Goal: Task Accomplishment & Management: Manage account settings

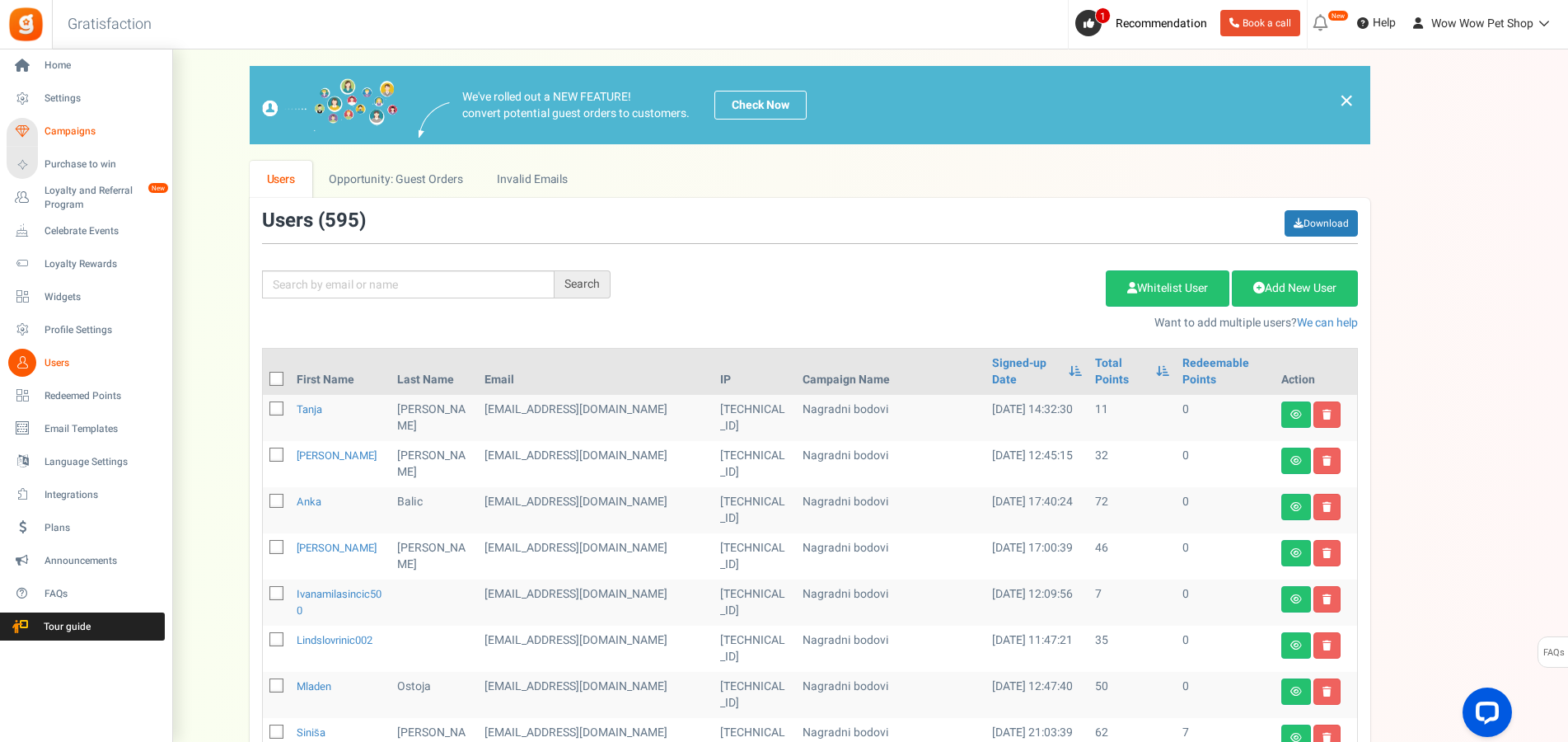
click at [51, 133] on span "Campaigns" at bounding box center [102, 131] width 115 height 14
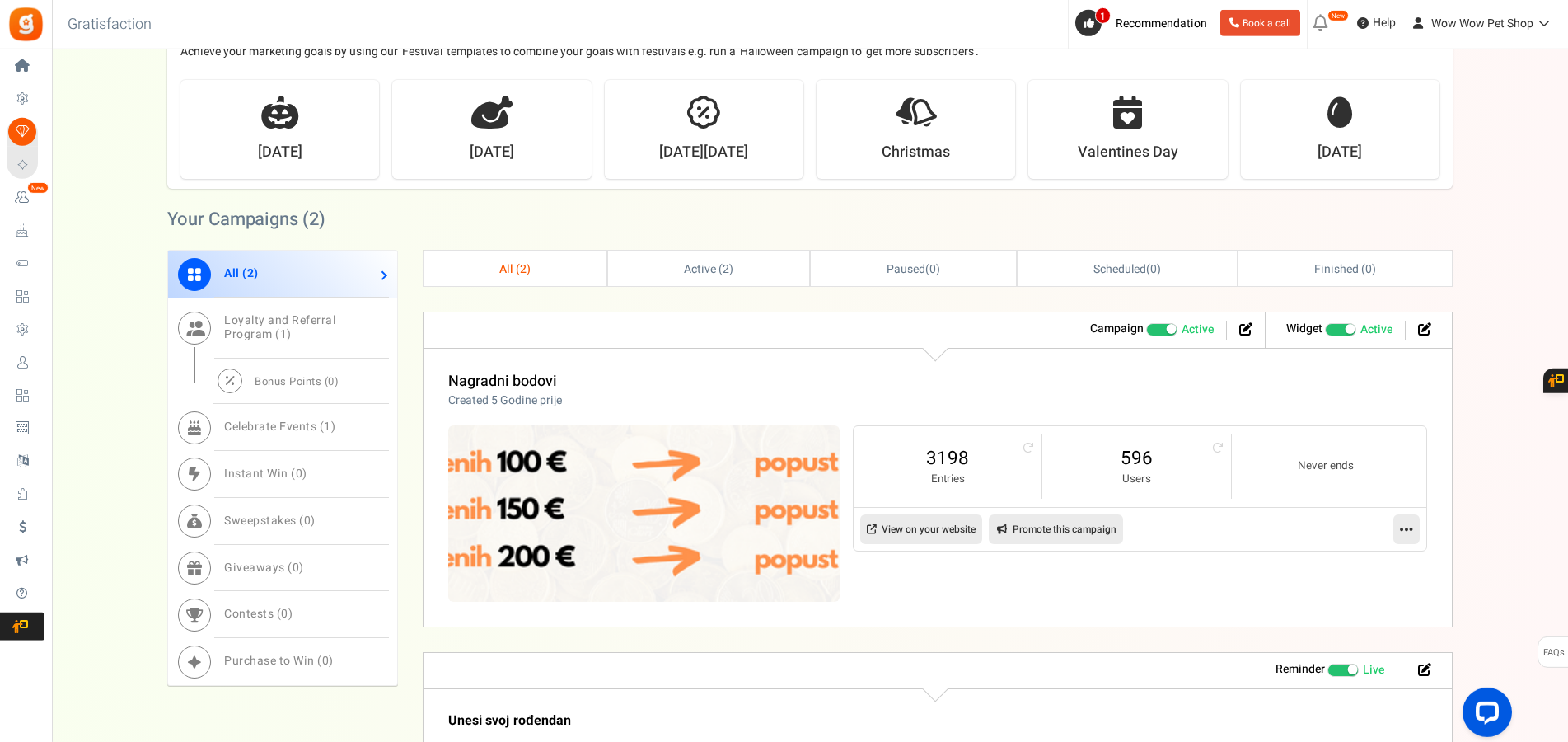
scroll to position [589, 0]
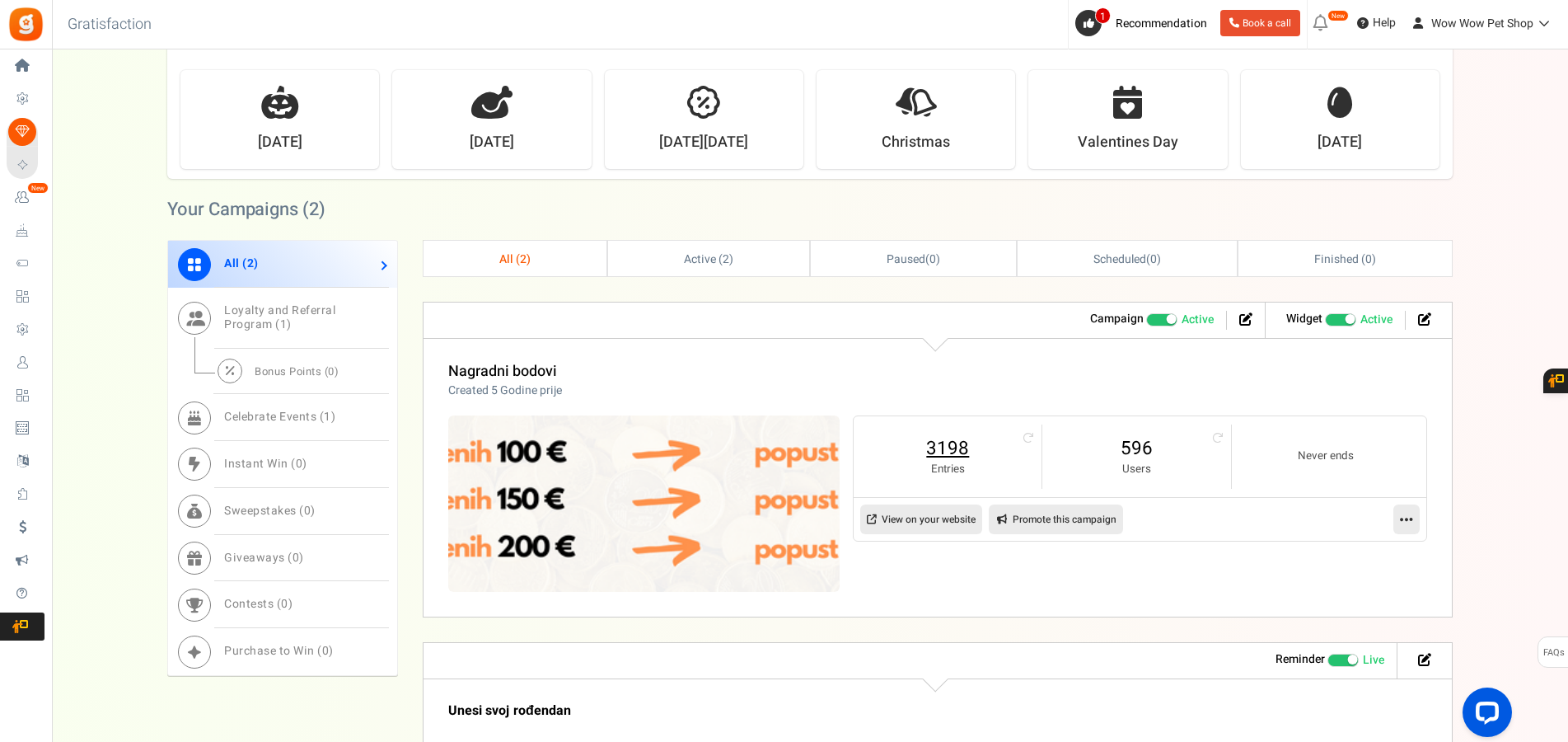
click at [939, 445] on link "3198" at bounding box center [947, 449] width 155 height 27
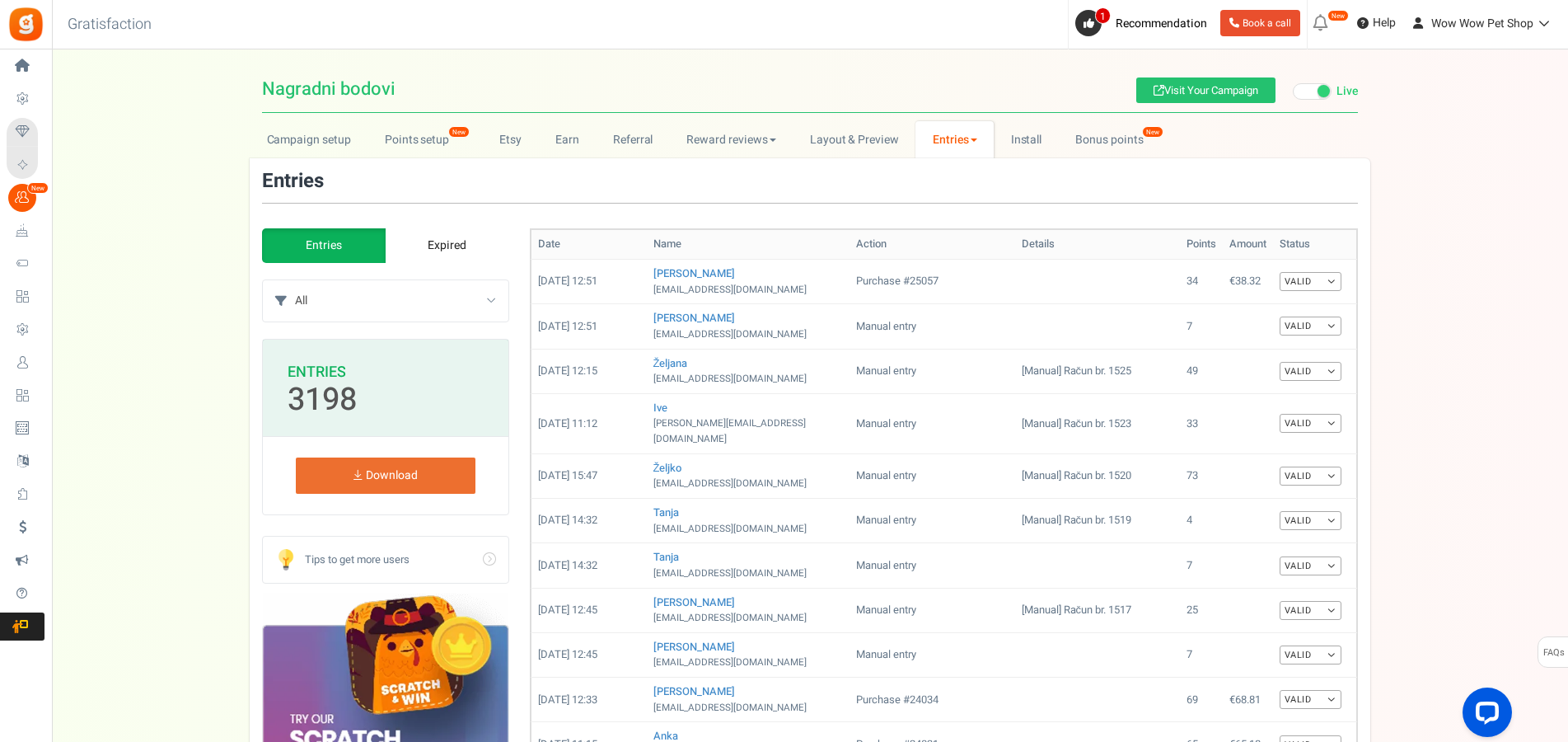
select select "239632"
click option "Sudjeluj u našem poboljšanju" at bounding box center [0, 0] width 0 height 0
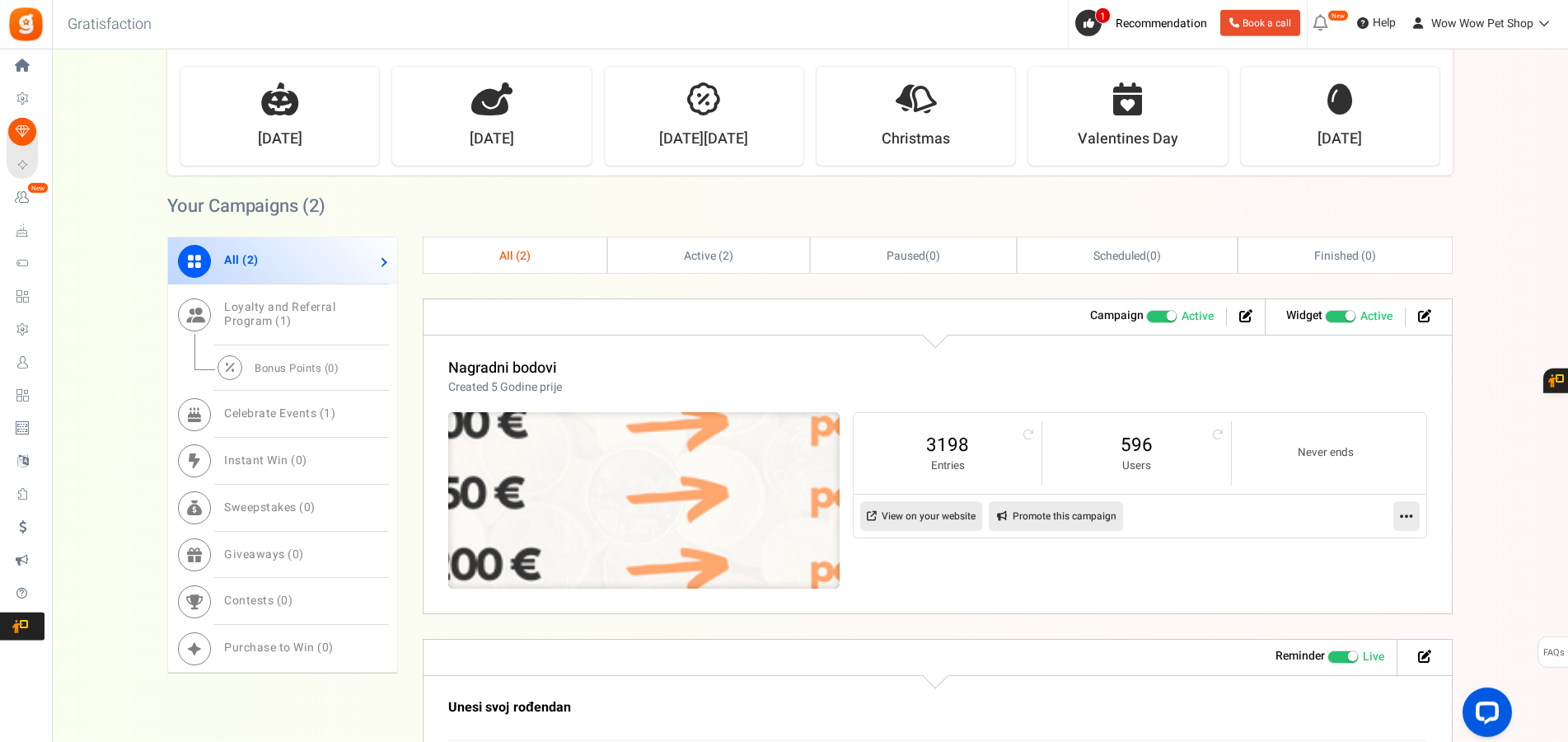
scroll to position [672, 0]
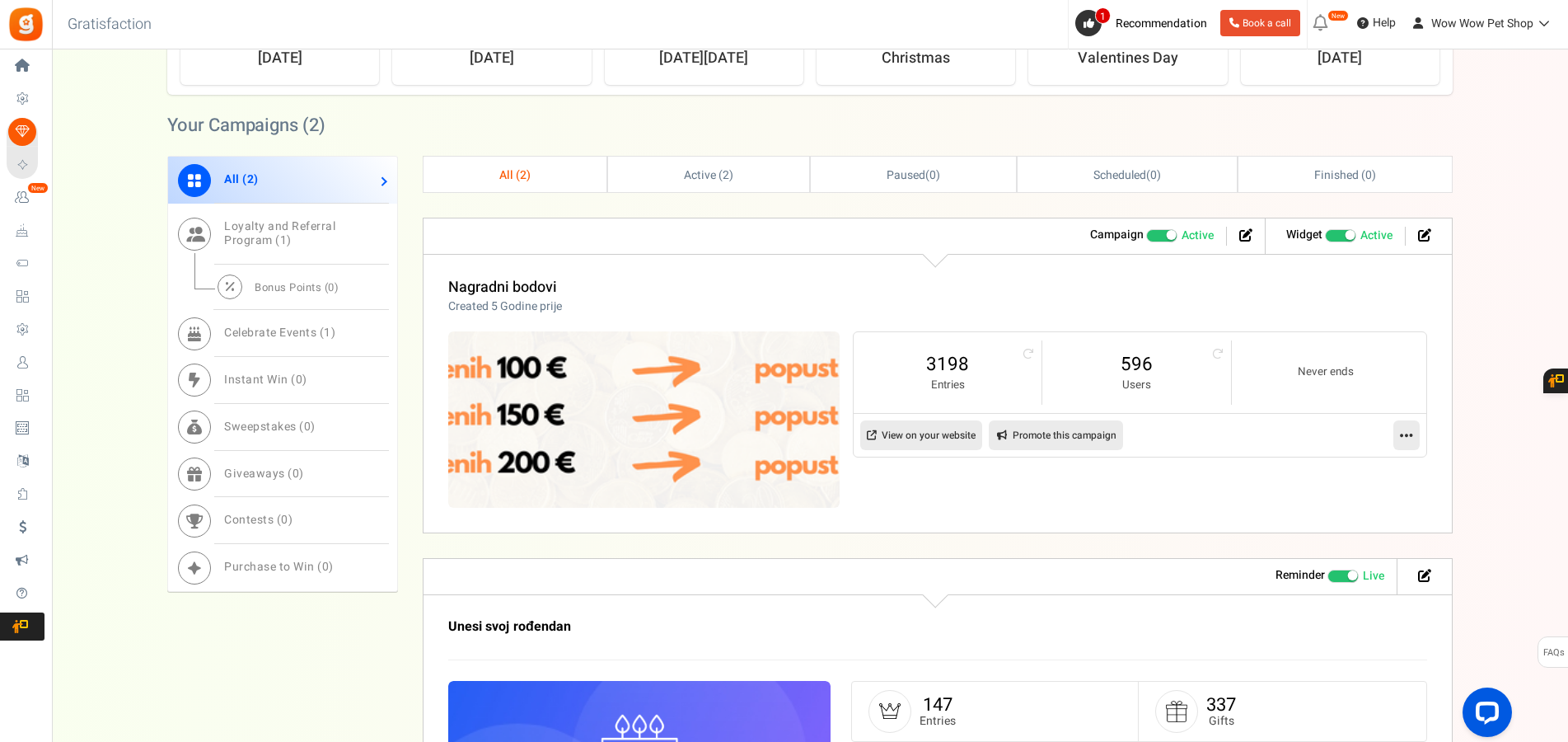
click at [923, 439] on link "View on your website" at bounding box center [921, 435] width 122 height 30
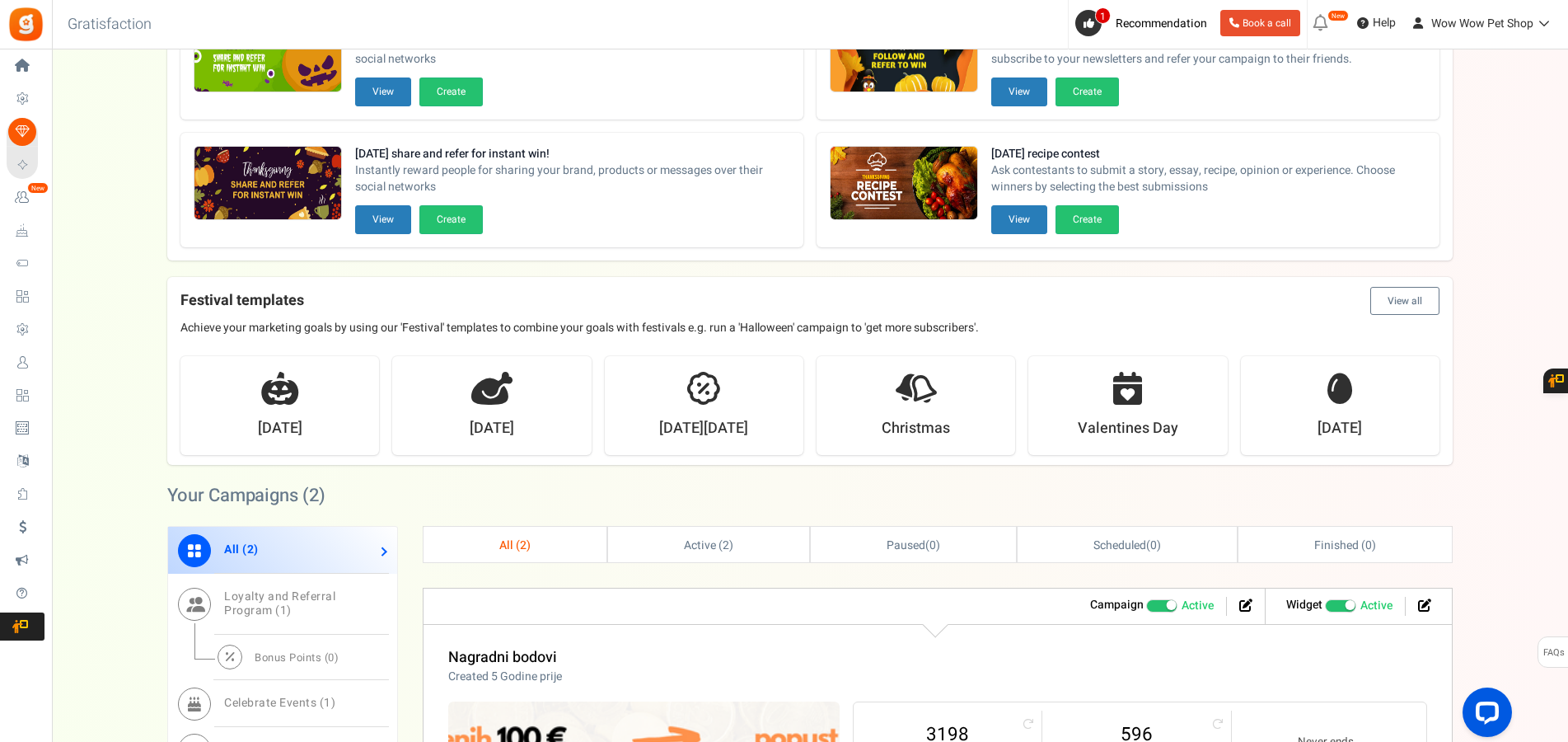
scroll to position [0, 0]
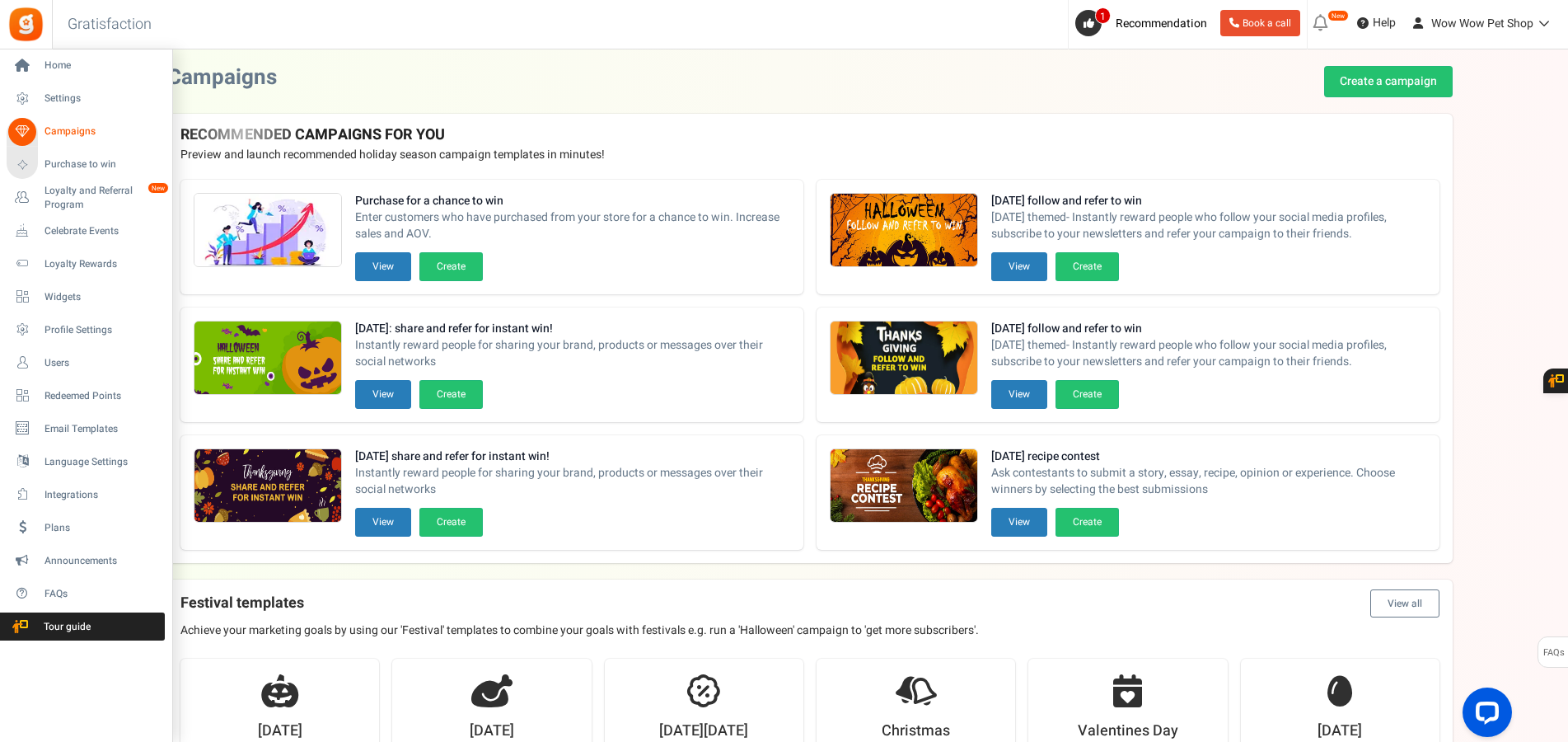
click at [60, 132] on span "Campaigns" at bounding box center [102, 131] width 115 height 14
click at [68, 191] on span "Loyalty and Referral Program" at bounding box center [104, 198] width 120 height 28
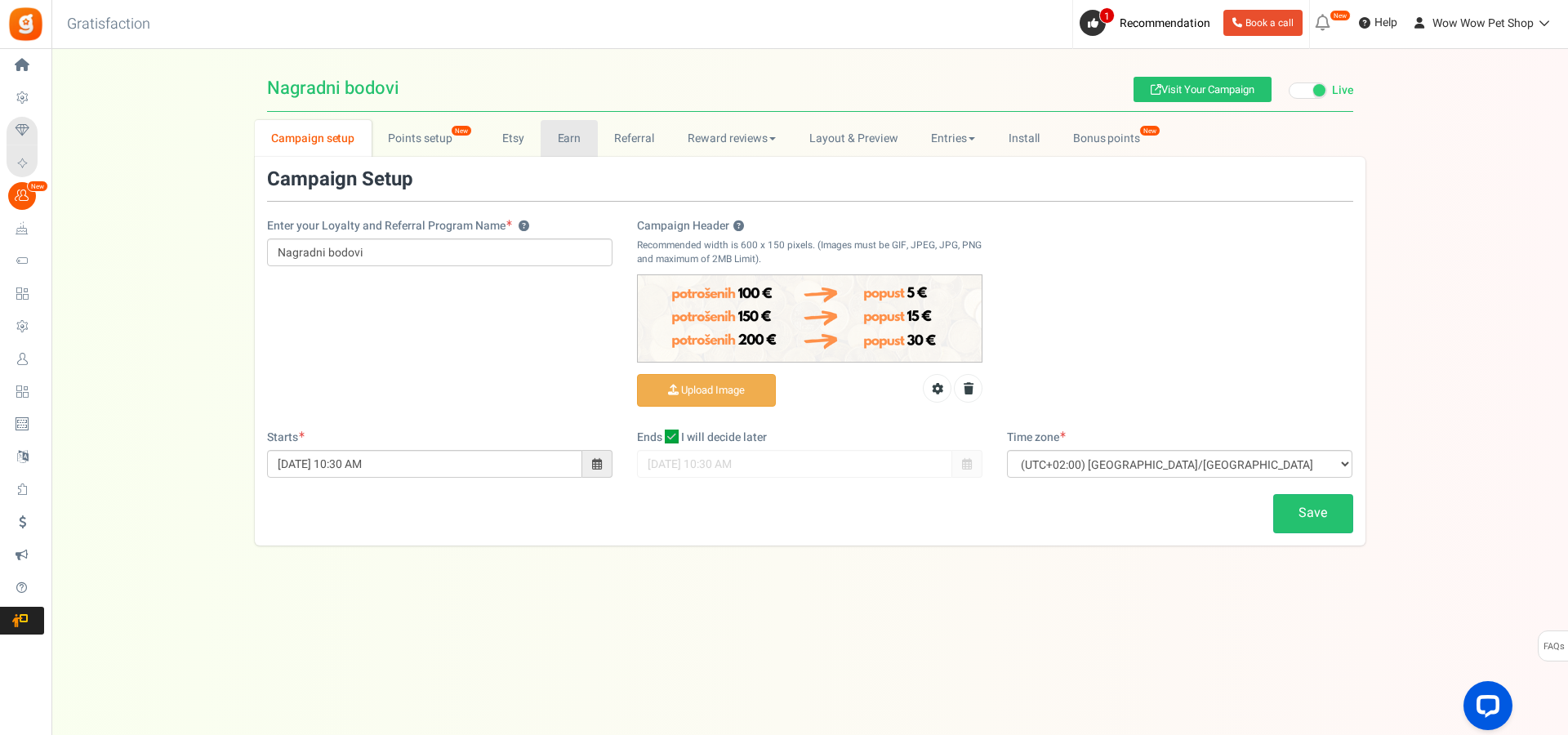
click at [559, 132] on link "Earn" at bounding box center [569, 138] width 57 height 37
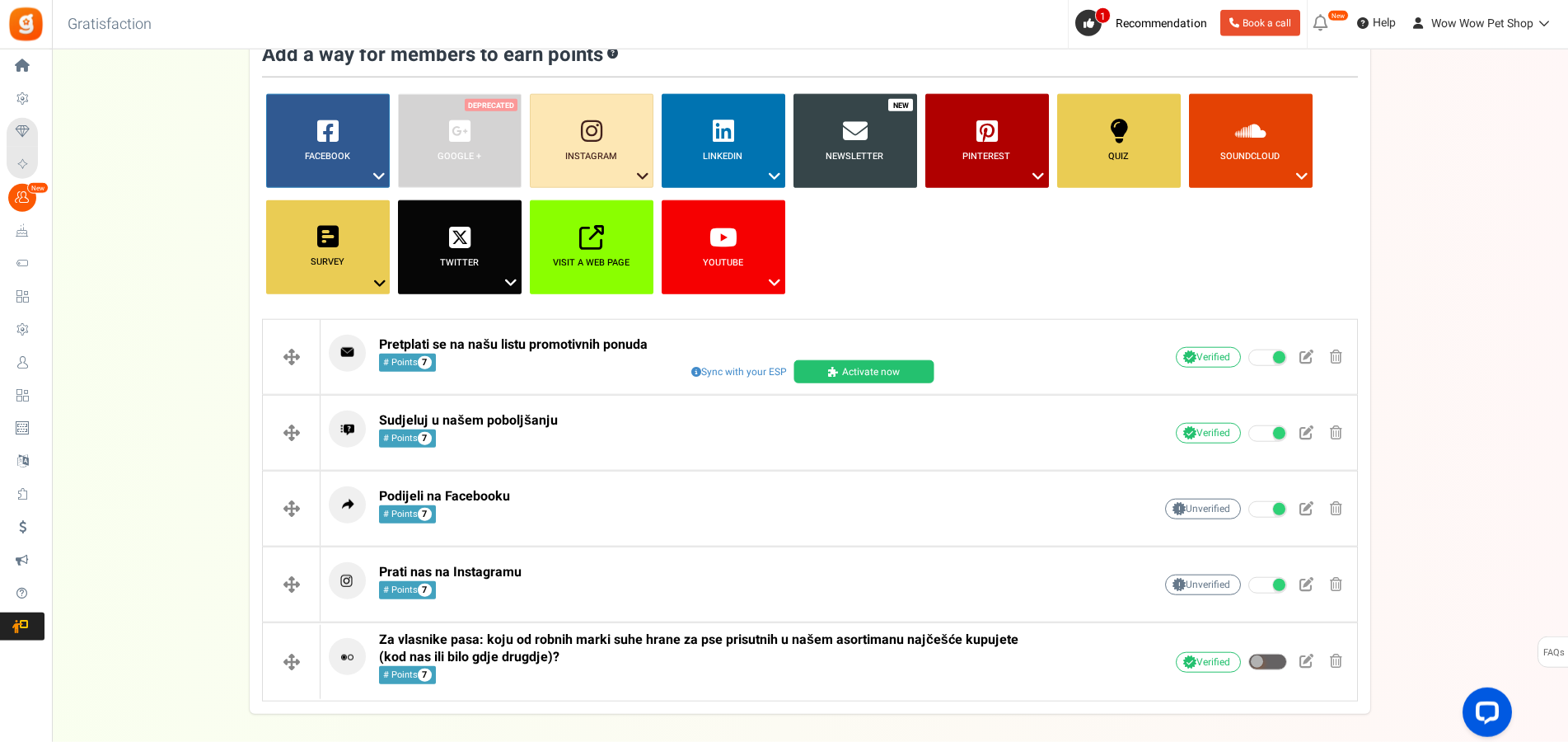
scroll to position [197, 0]
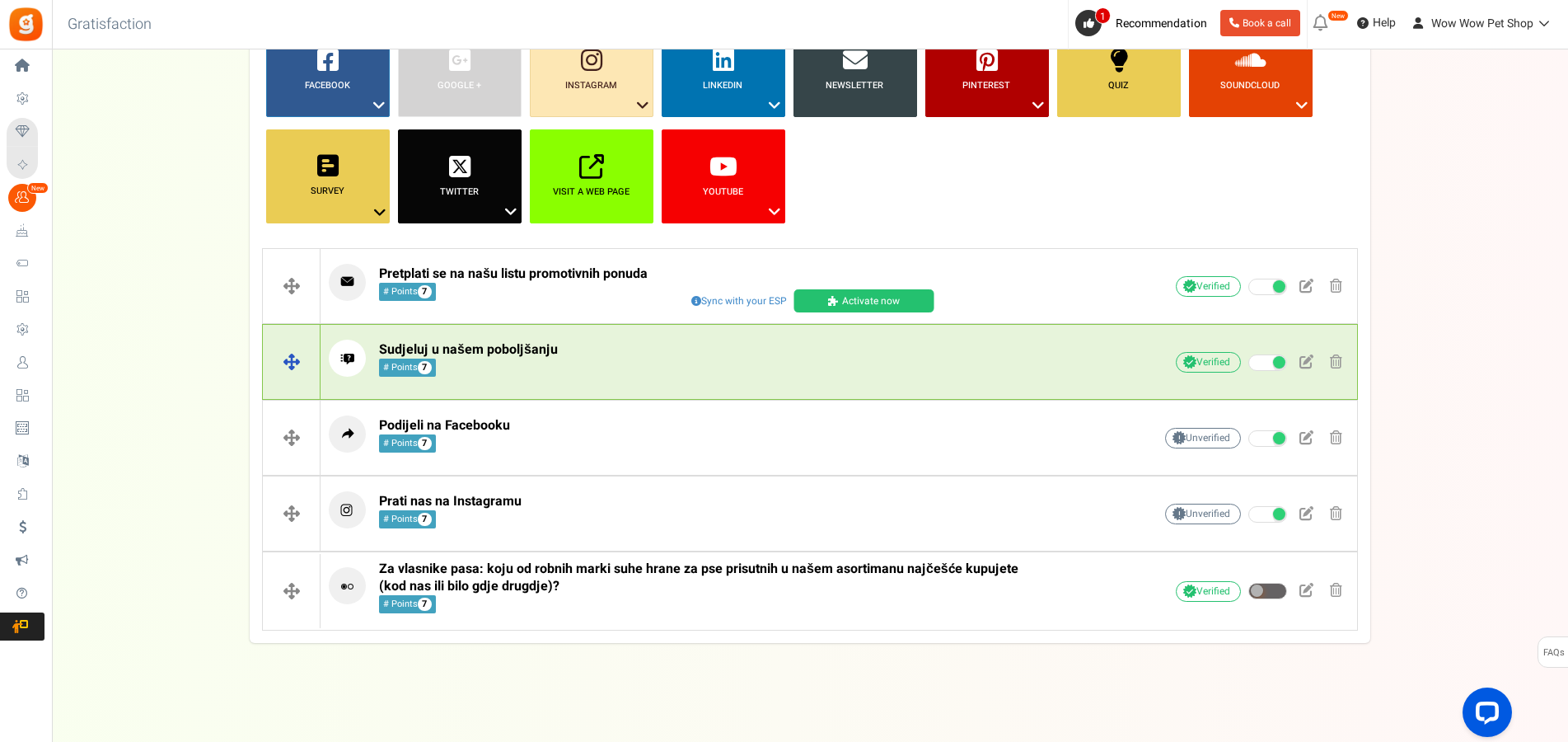
click at [1013, 361] on p "Sudjeluj u našem poboljšanju # Points 7" at bounding box center [715, 358] width 773 height 37
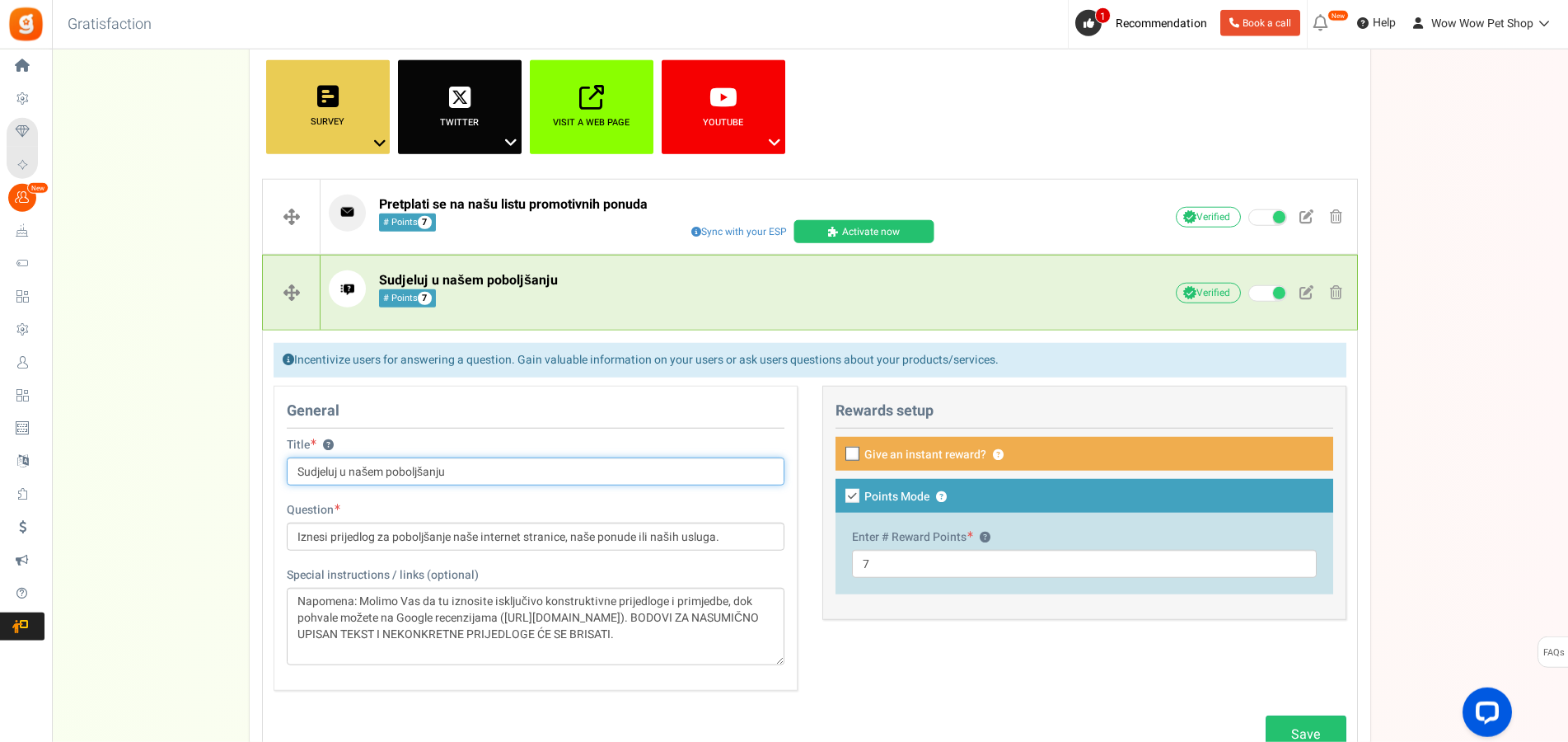
scroll to position [365, 0]
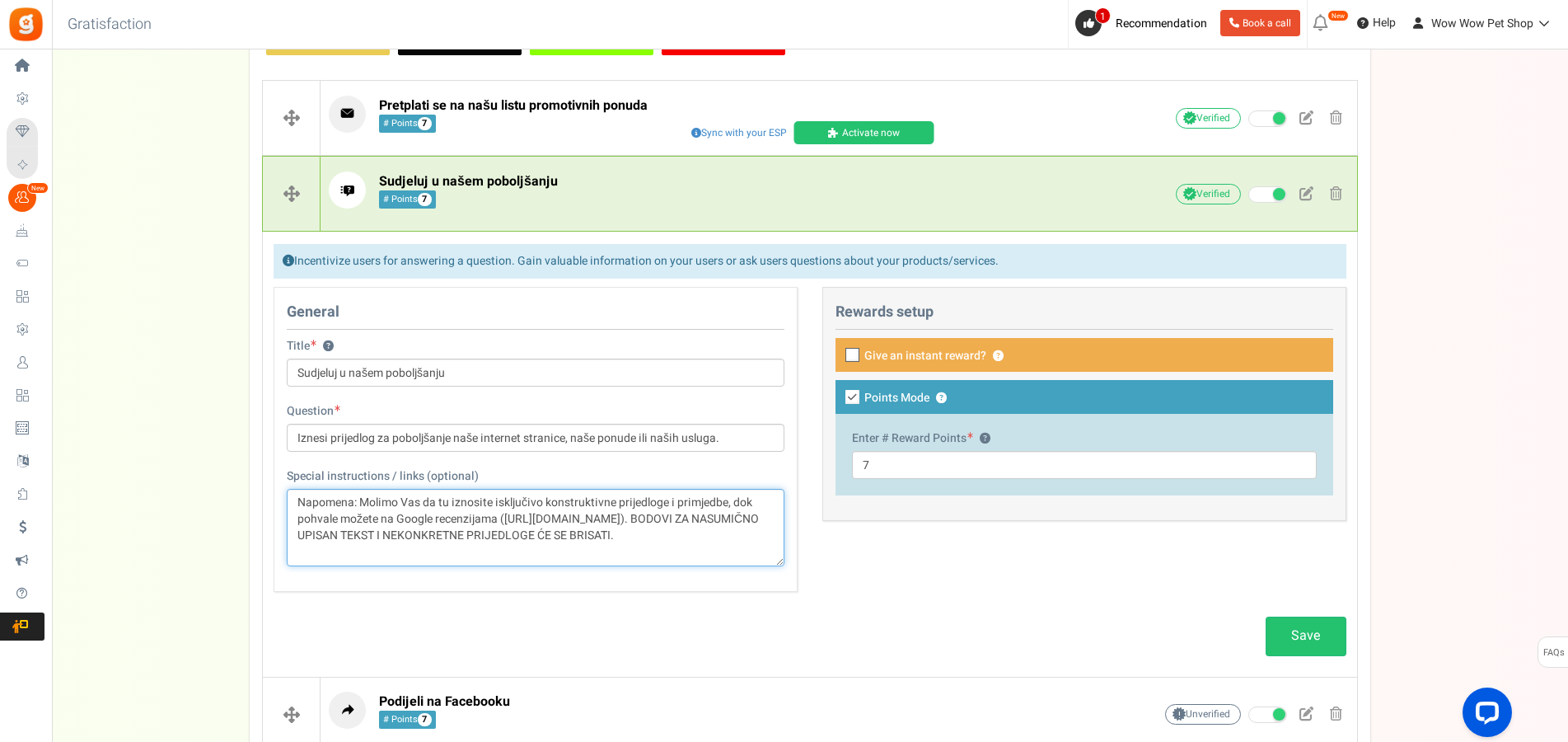
drag, startPoint x: 499, startPoint y: 516, endPoint x: 738, endPoint y: 520, distance: 239.0
click at [738, 520] on textarea "Napomena: Molimo Vas da tu iznosite isključivo konstruktivne prijedloge i primj…" at bounding box center [535, 527] width 498 height 77
click at [659, 539] on textarea "Napomena: Molimo Vas da tu iznosite isključivo konstruktivne prijedloge i primj…" at bounding box center [535, 527] width 498 height 77
type textarea "Napomena: Molimo Vas da tu iznosite isključivo konstruktivne prijedloge i primj…"
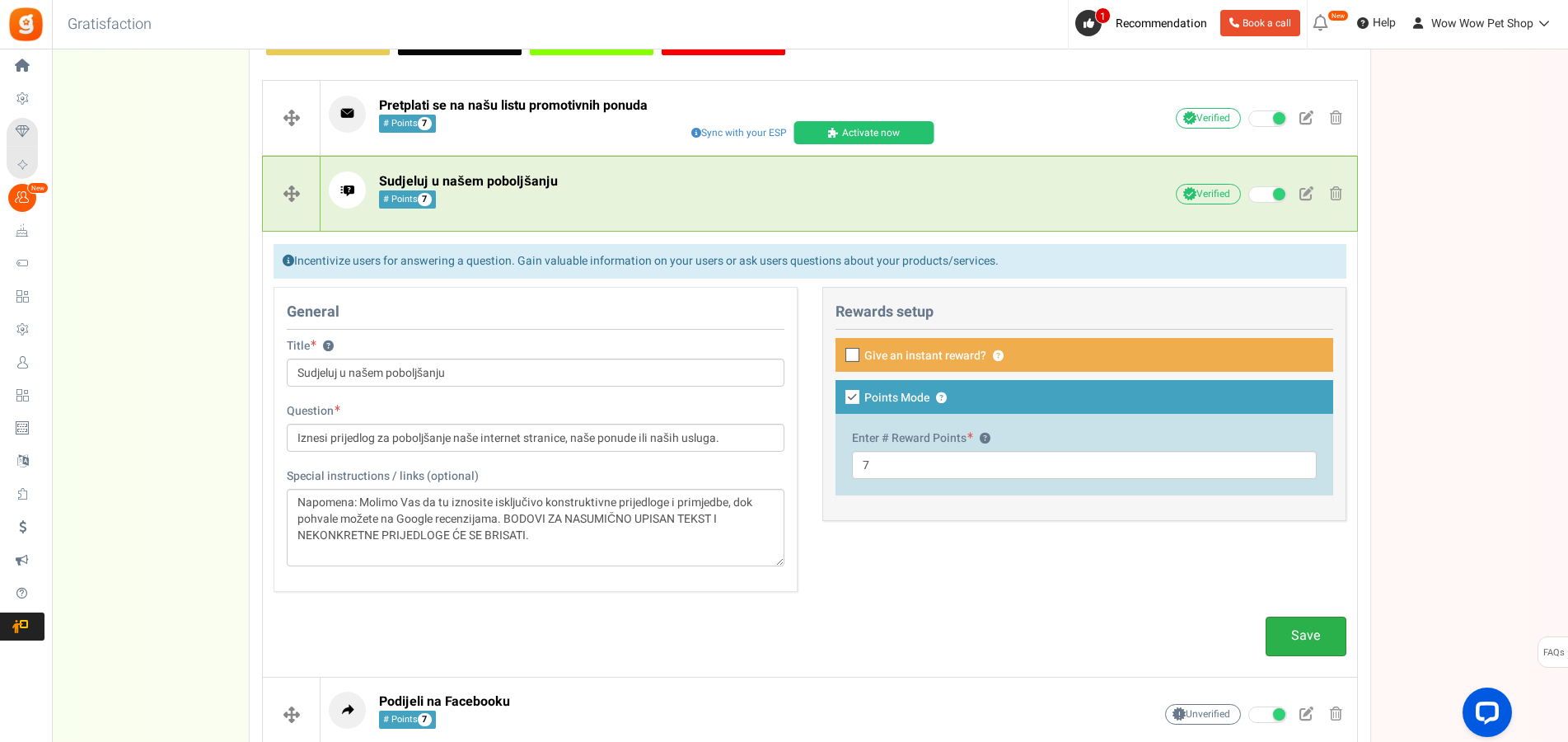
click at [1315, 631] on link "Save" at bounding box center [1305, 636] width 80 height 39
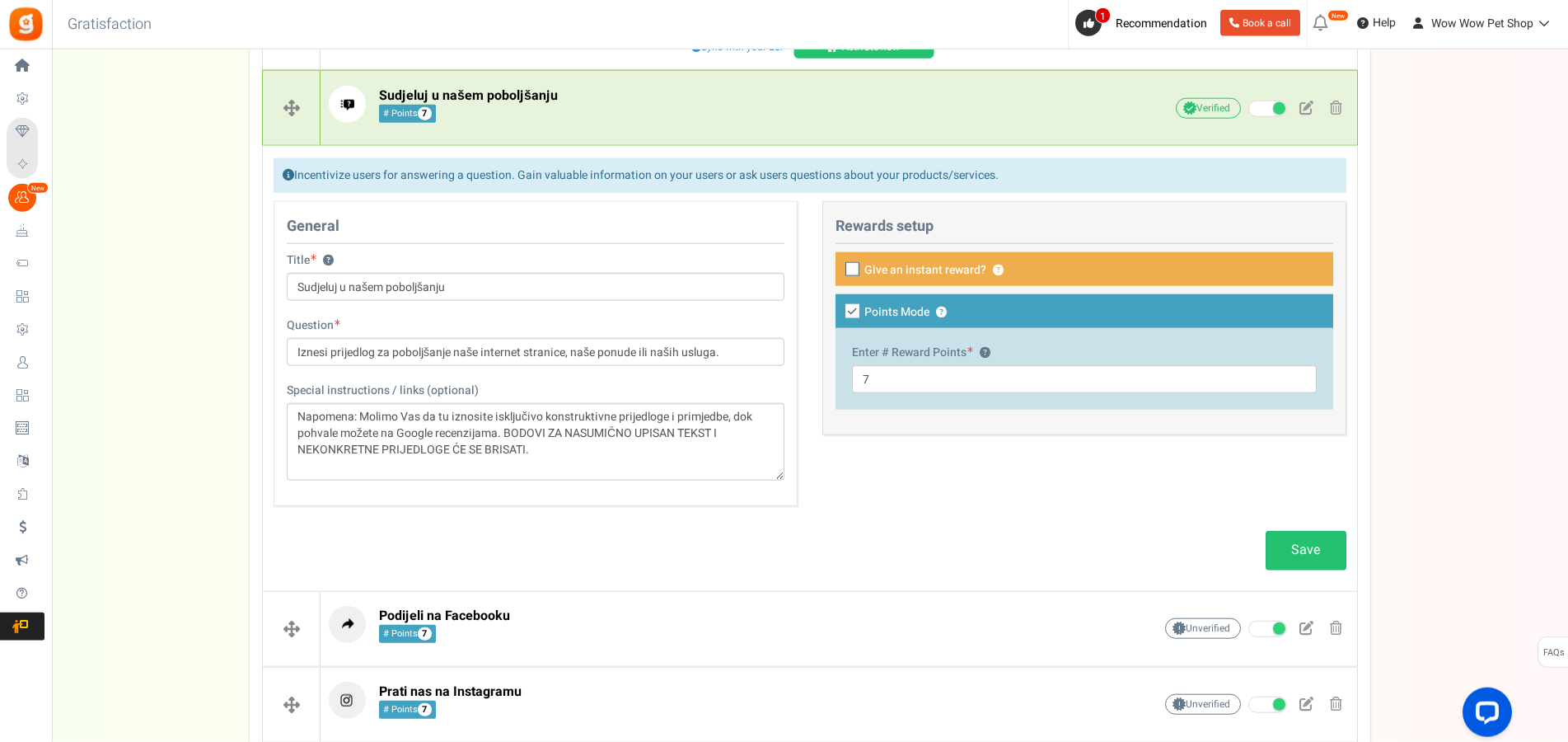
scroll to position [533, 0]
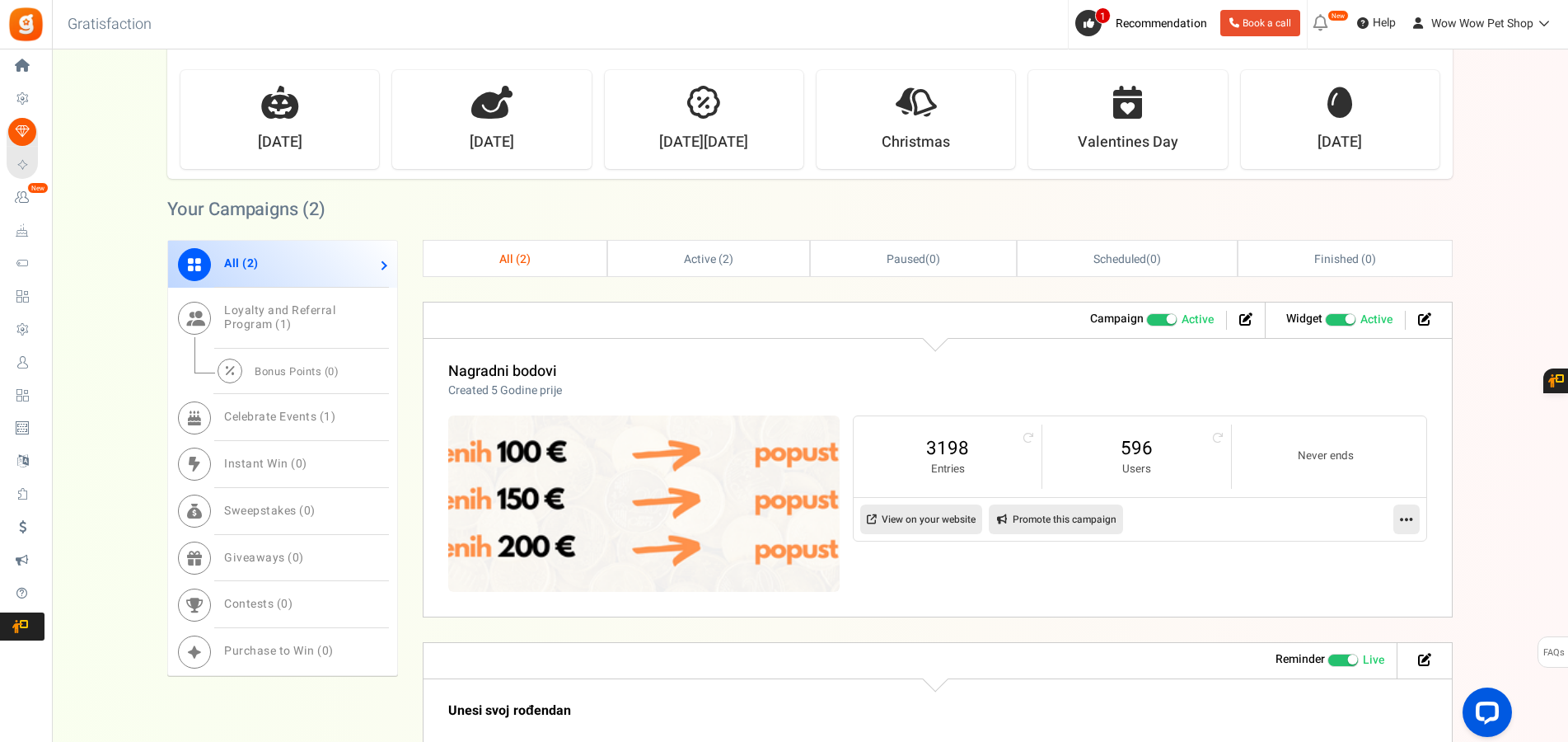
scroll to position [672, 0]
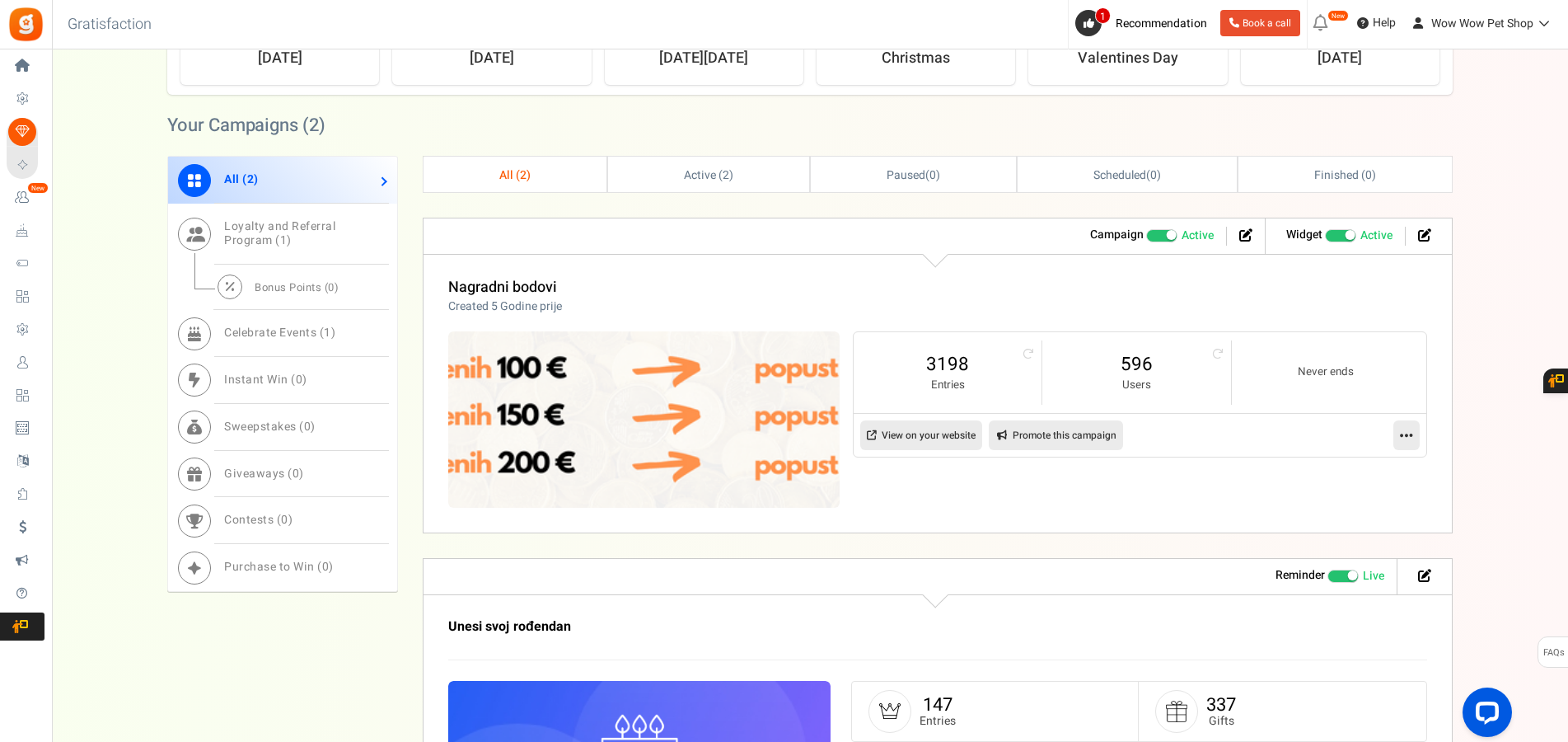
click at [1040, 434] on link "Promote this campaign" at bounding box center [1056, 435] width 134 height 30
type input "[URL][DOMAIN_NAME]"
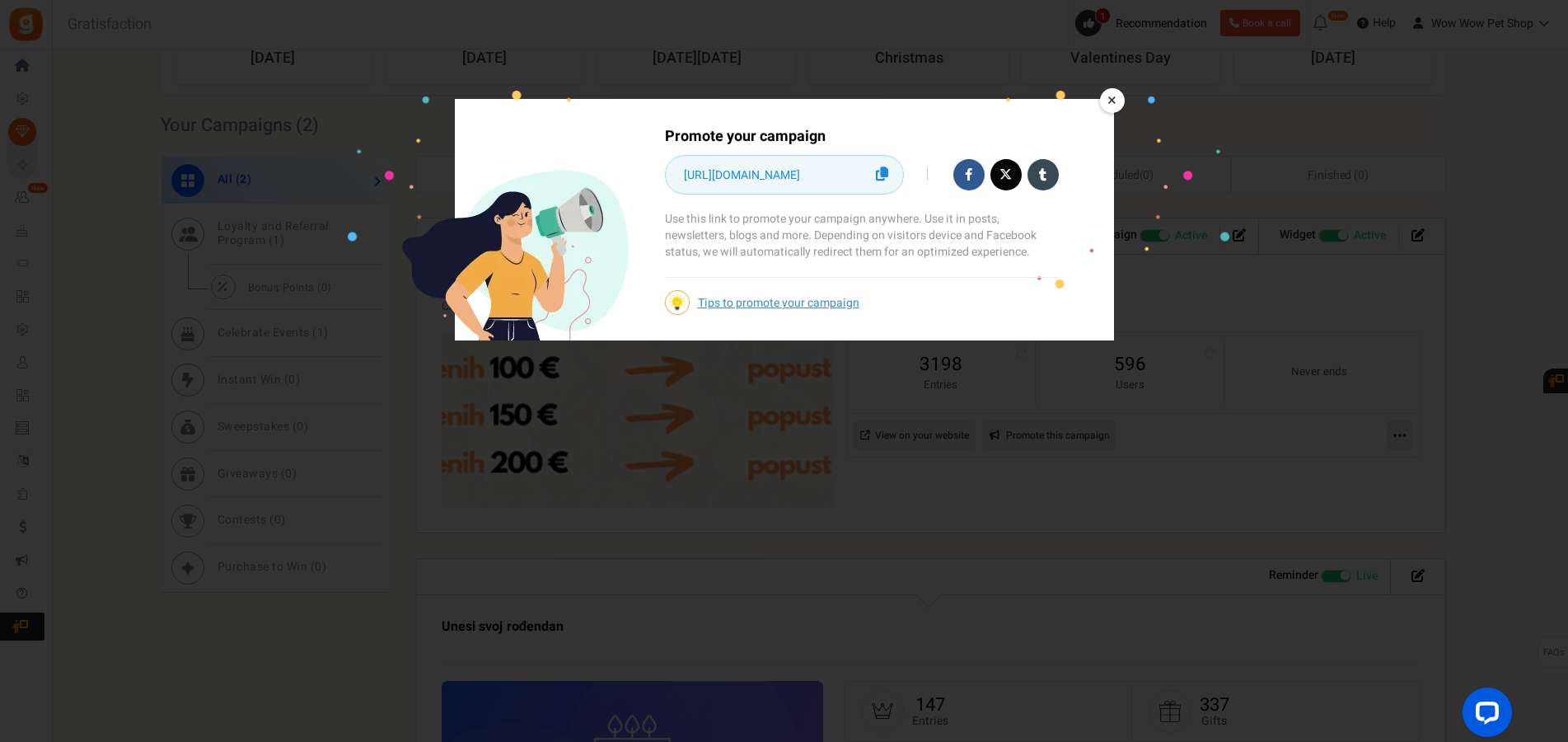
click at [1105, 100] on link "×" at bounding box center [1112, 100] width 25 height 25
